Goal: Task Accomplishment & Management: Check status

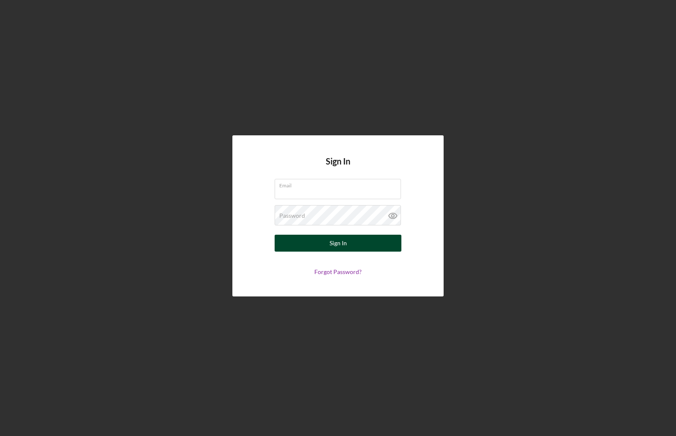
type input "[EMAIL_ADDRESS][DOMAIN_NAME]"
click at [327, 241] on button "Sign In" at bounding box center [338, 243] width 127 height 17
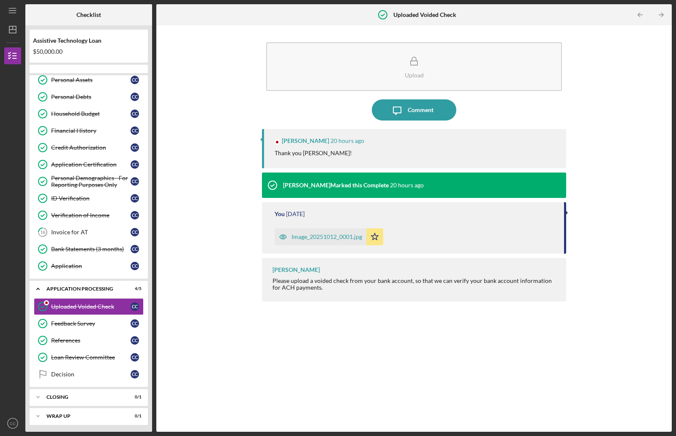
scroll to position [124, 0]
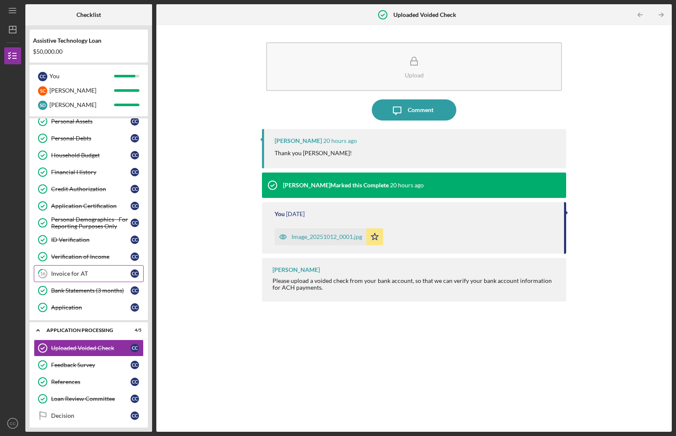
click at [71, 275] on div "Invoice for AT" at bounding box center [90, 273] width 79 height 7
